Goal: Navigation & Orientation: Find specific page/section

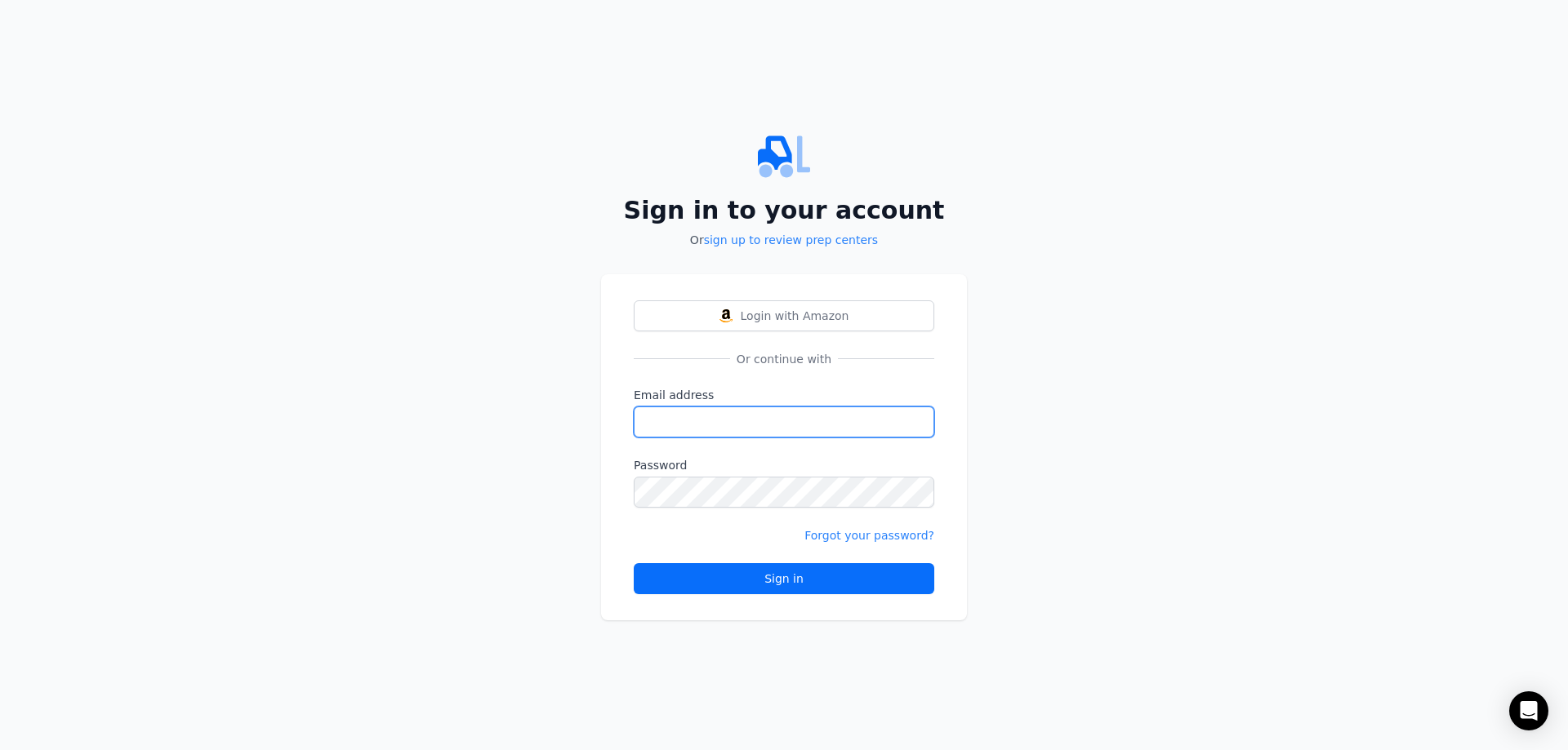
type input "[EMAIL_ADDRESS][DOMAIN_NAME]"
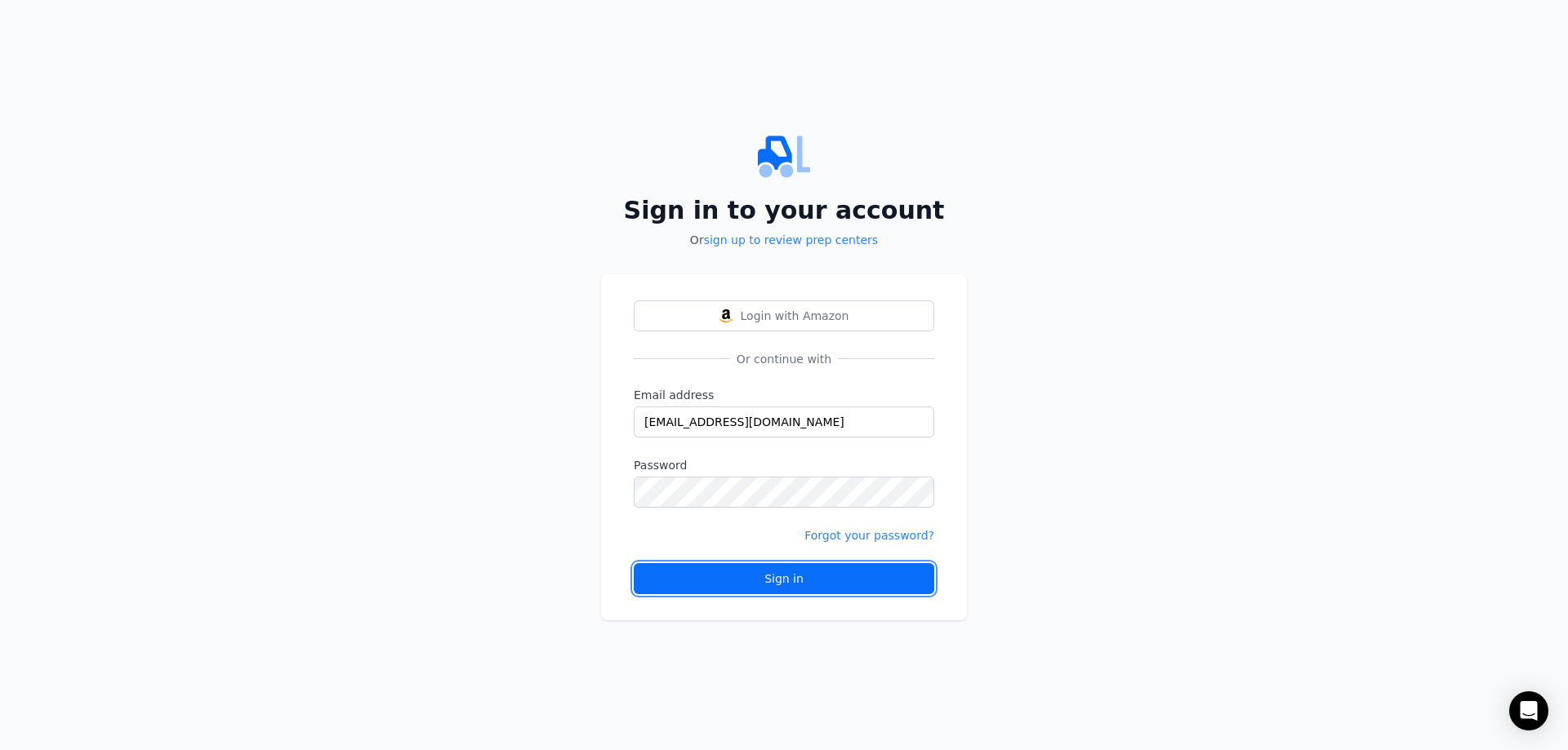
click at [756, 577] on div "Sign in" at bounding box center [784, 579] width 273 height 16
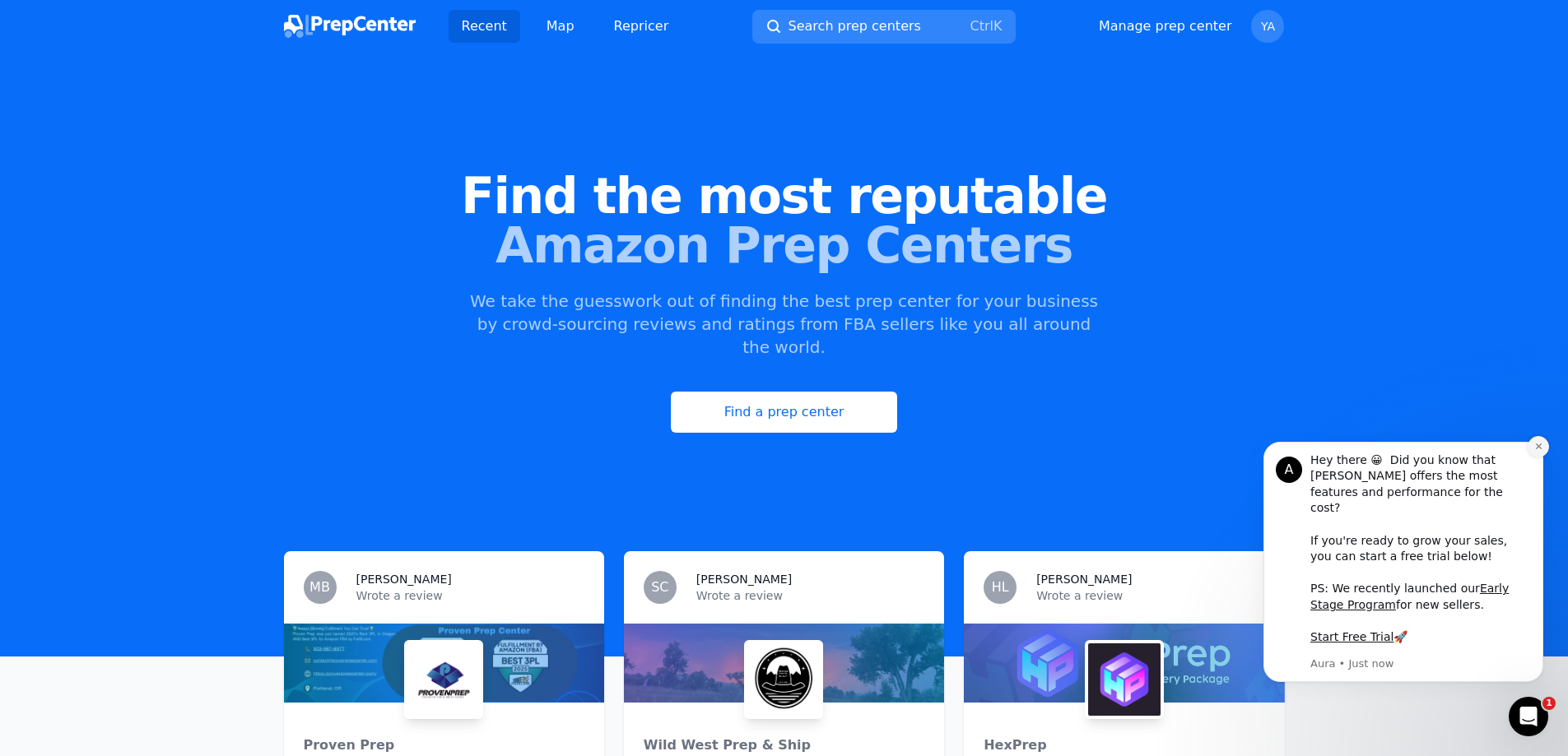
click at [1542, 451] on icon "Dismiss notification" at bounding box center [1538, 446] width 9 height 9
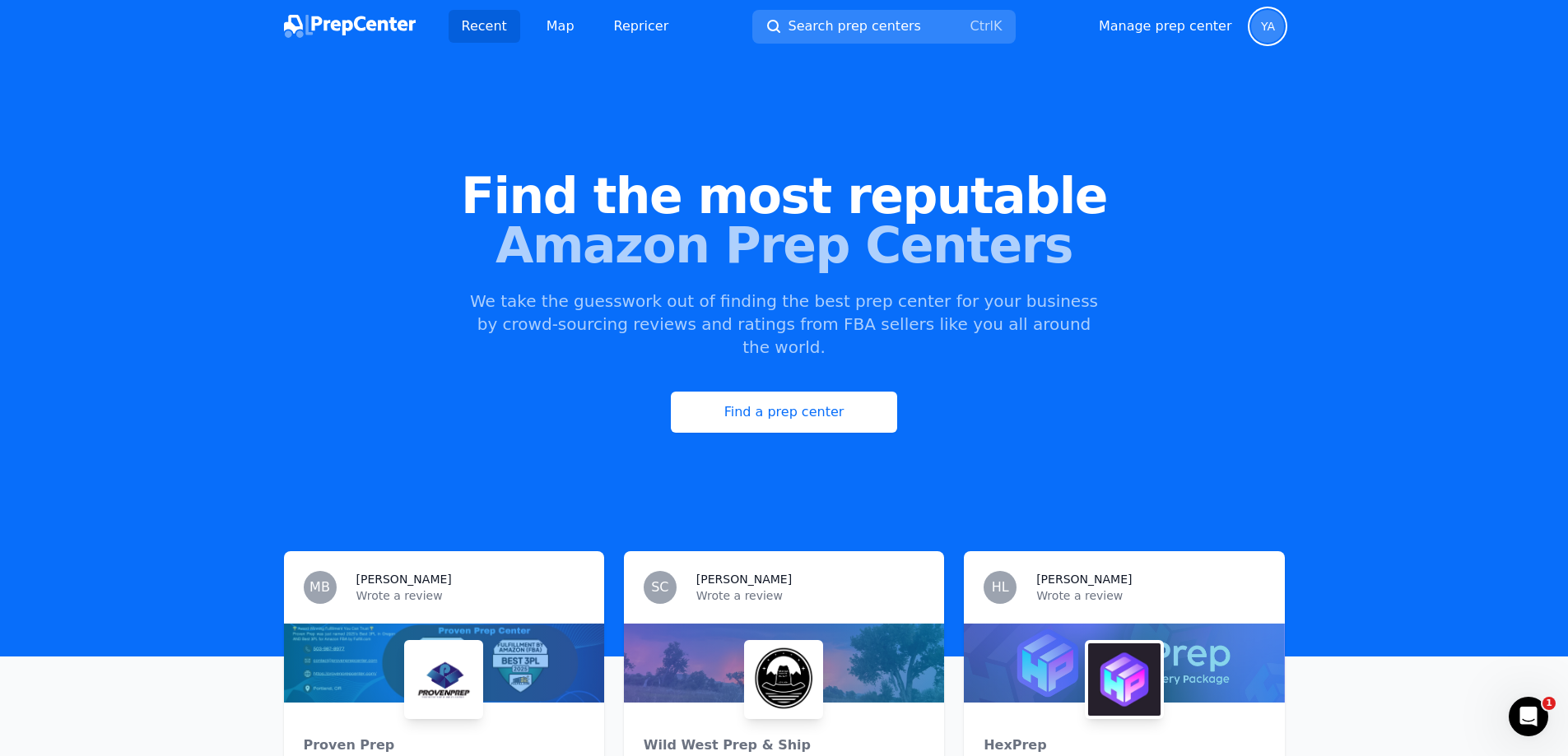
click at [1259, 32] on span "YA" at bounding box center [1268, 26] width 33 height 33
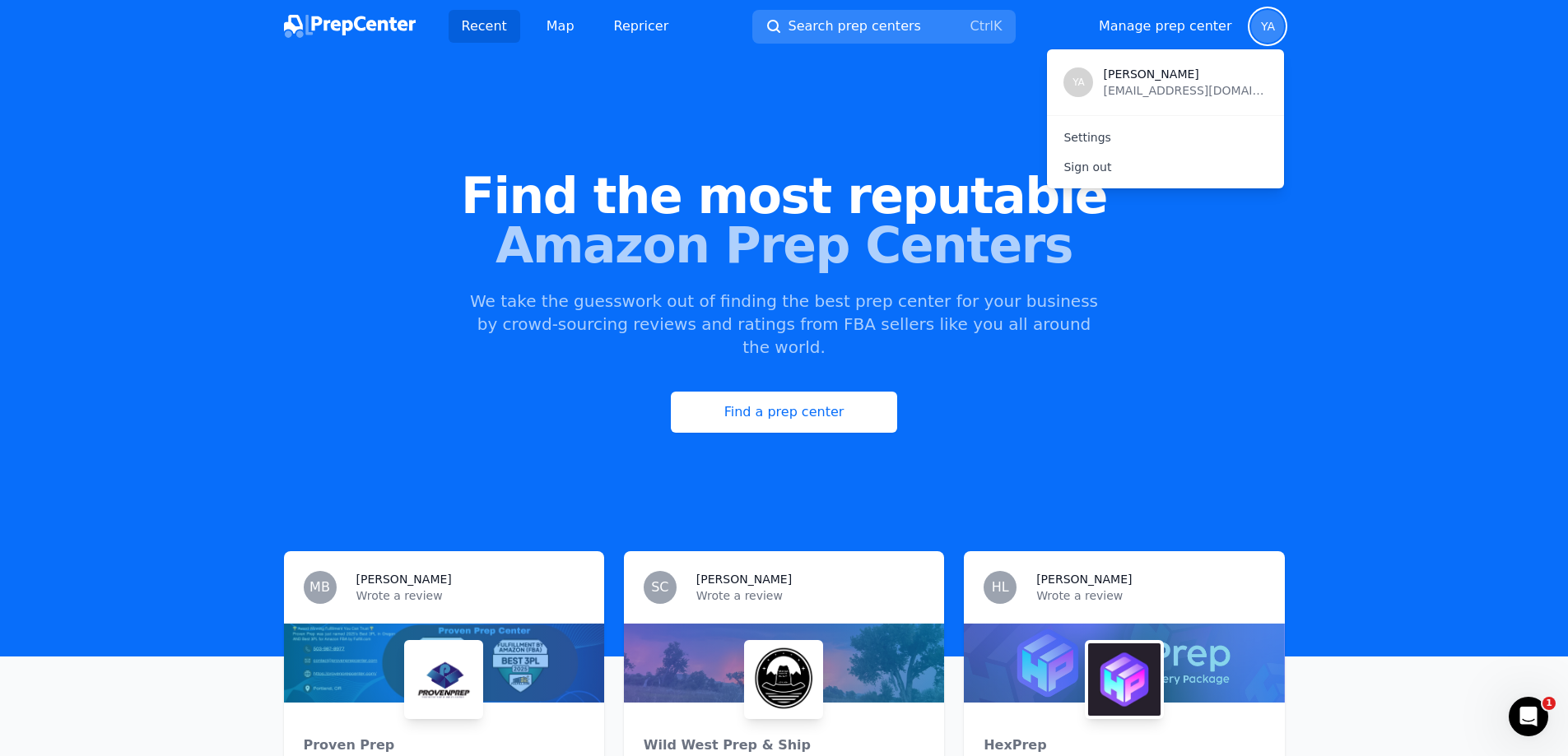
click at [1259, 32] on span "YA" at bounding box center [1268, 26] width 33 height 33
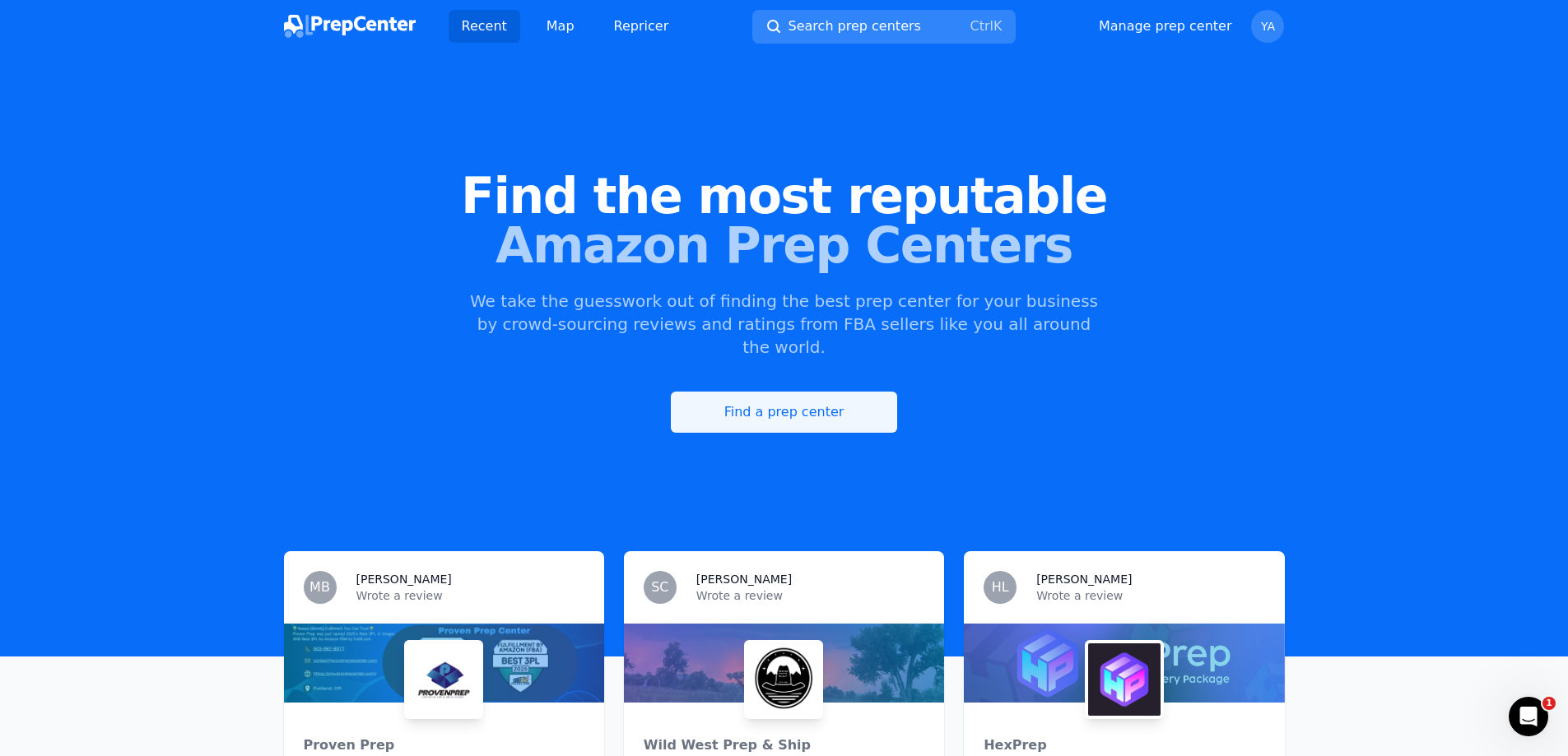
click at [757, 399] on link "Find a prep center" at bounding box center [784, 412] width 227 height 42
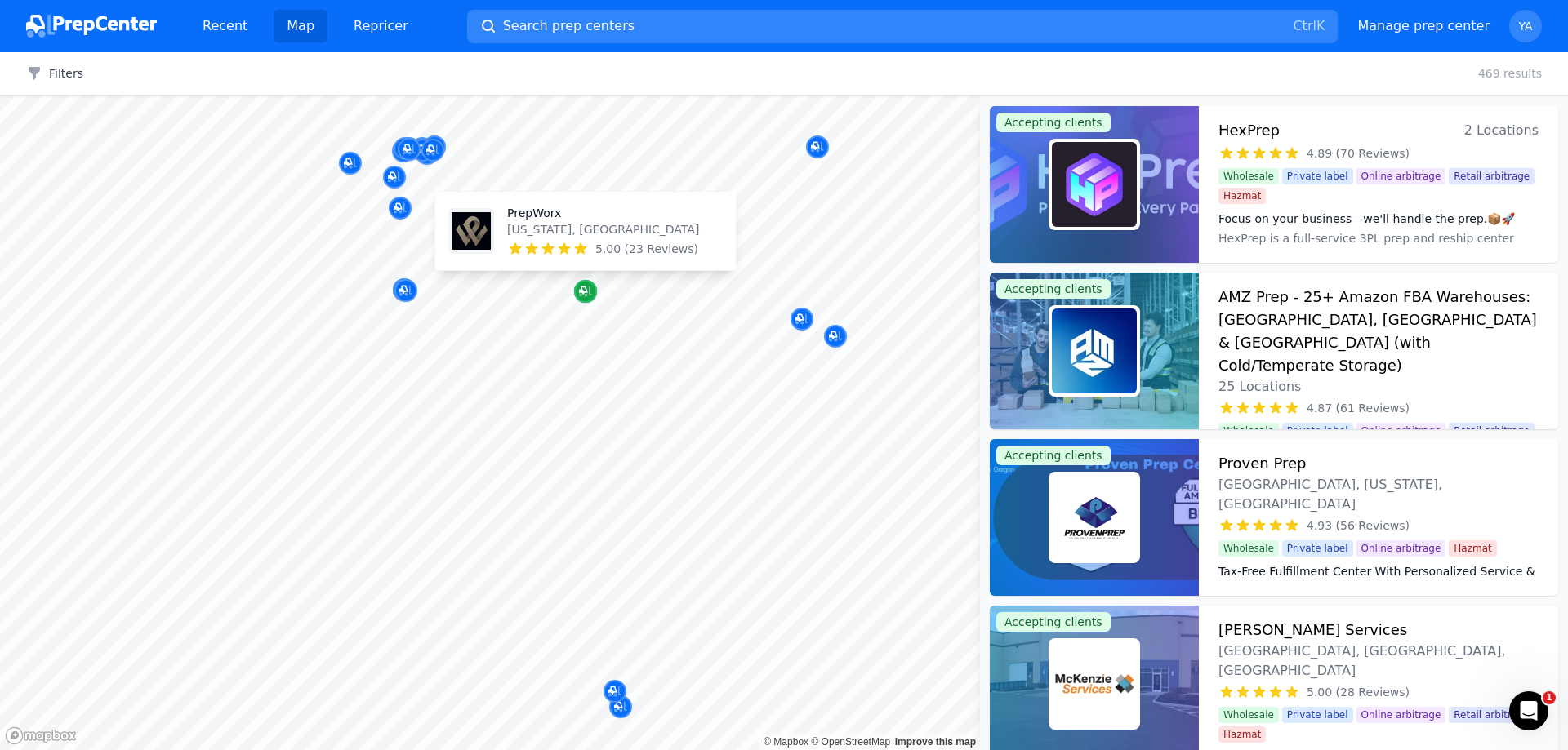
click at [584, 288] on icon "Map marker" at bounding box center [586, 291] width 13 height 16
click at [580, 248] on div at bounding box center [479, 242] width 313 height 13
click at [582, 210] on div at bounding box center [495, 215] width 313 height 13
click at [580, 230] on p "[US_STATE], [GEOGRAPHIC_DATA]" at bounding box center [603, 229] width 192 height 16
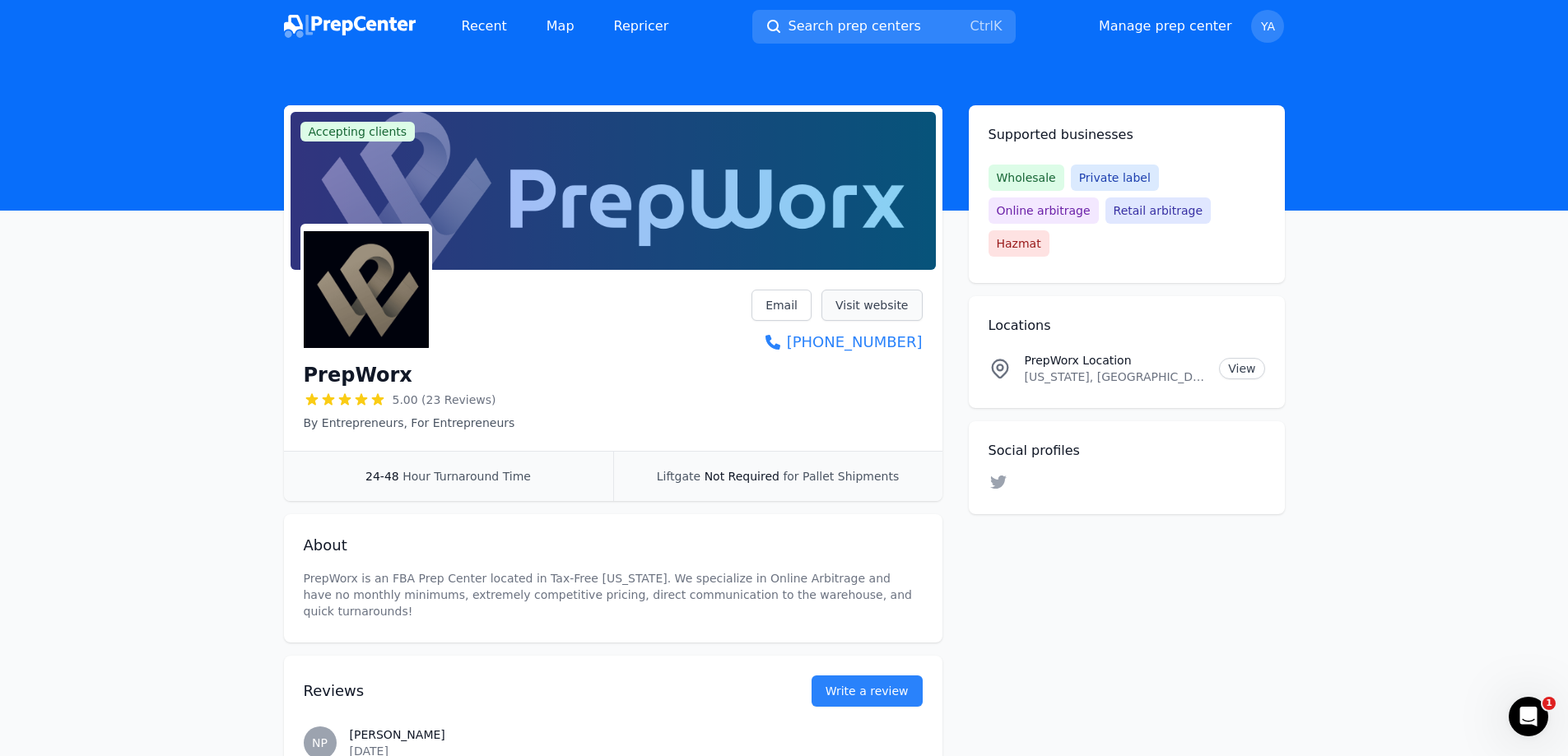
click at [852, 304] on link "Visit website" at bounding box center [871, 305] width 101 height 31
click at [857, 310] on link "Visit website" at bounding box center [871, 305] width 101 height 31
click at [859, 295] on link "Visit website" at bounding box center [871, 305] width 101 height 31
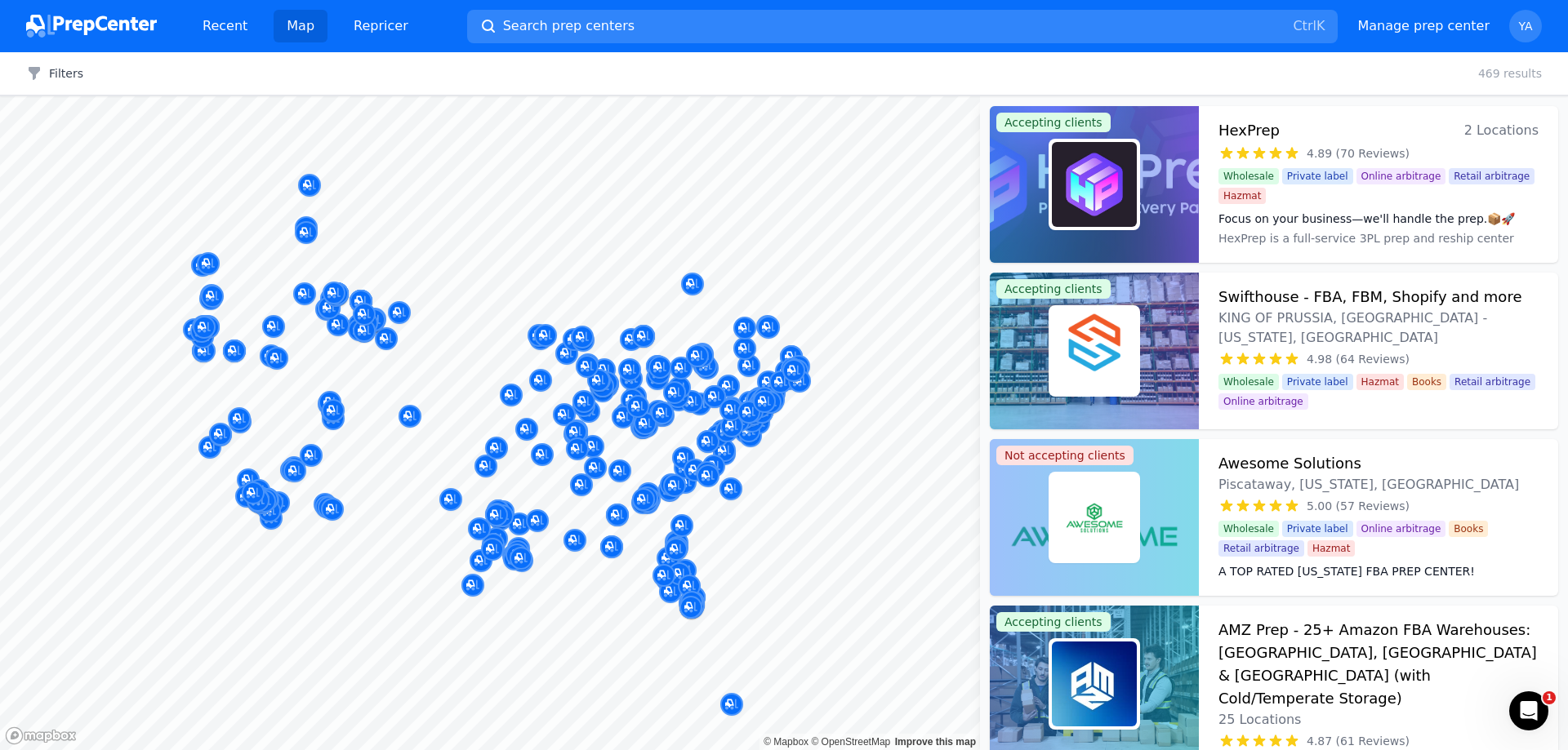
click at [345, 97] on div at bounding box center [490, 97] width 980 height 0
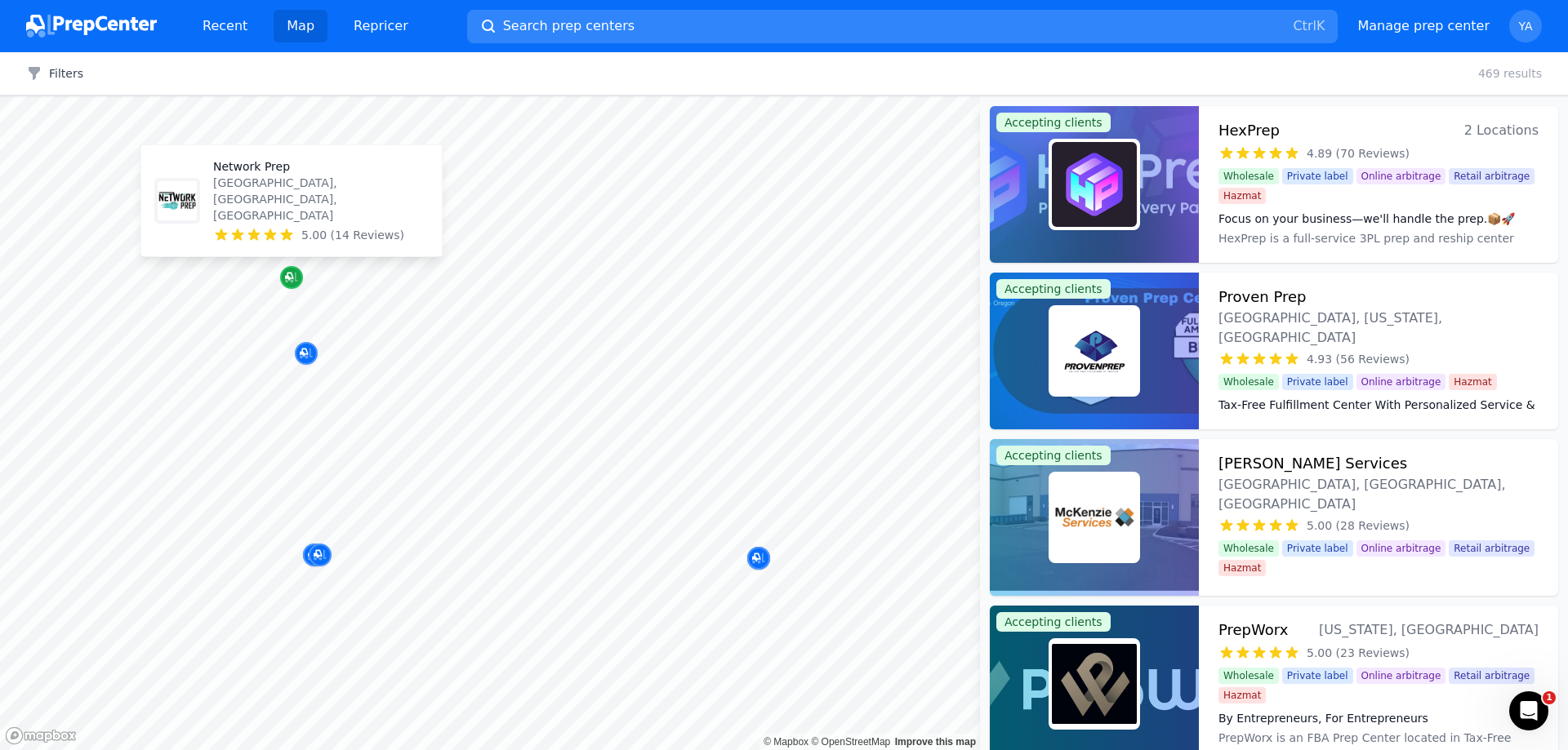
click at [288, 275] on icon "Map marker" at bounding box center [288, 277] width 9 height 9
click at [290, 232] on icon at bounding box center [287, 233] width 15 height 15
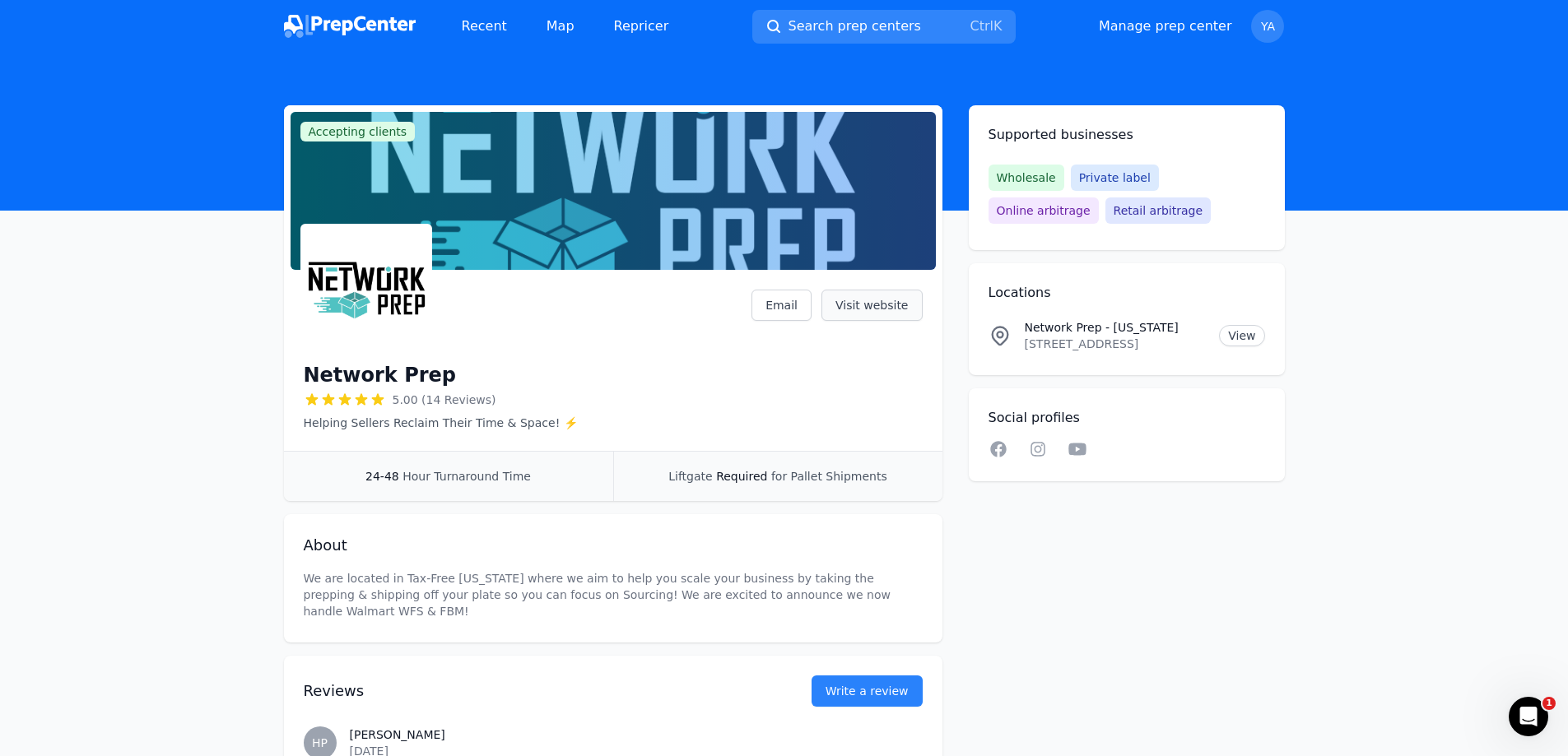
click at [841, 309] on link "Visit website" at bounding box center [871, 305] width 101 height 31
